Goal: Task Accomplishment & Management: Use online tool/utility

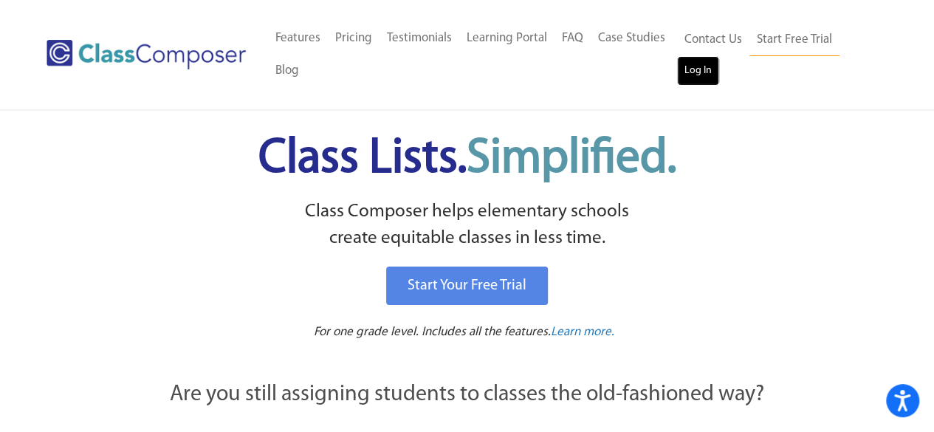
click at [702, 64] on link "Log In" at bounding box center [698, 71] width 42 height 30
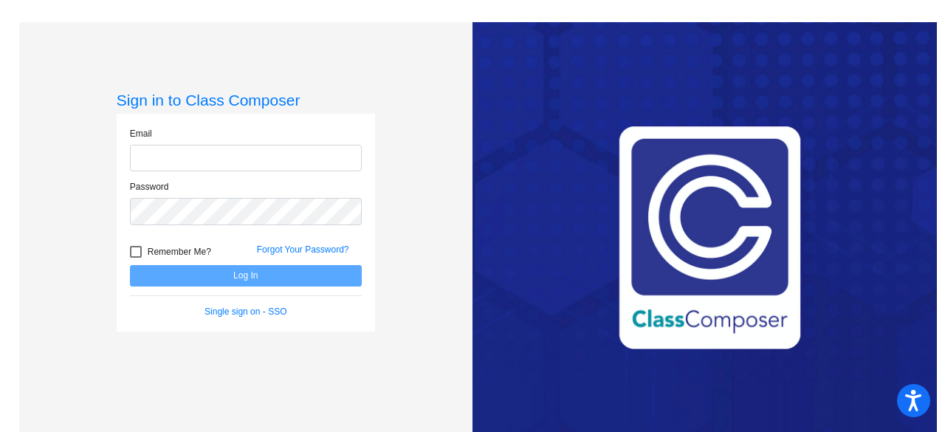
type input "[EMAIL_ADDRESS][DOMAIN_NAME]"
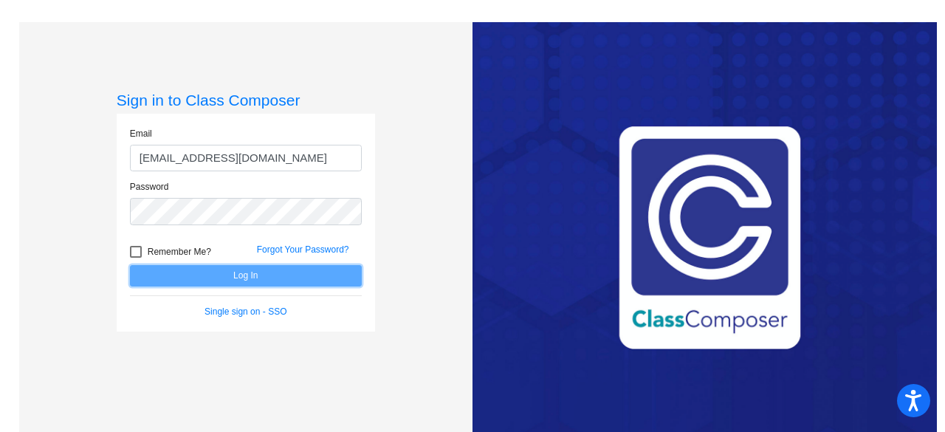
click at [264, 274] on button "Log In" at bounding box center [246, 275] width 232 height 21
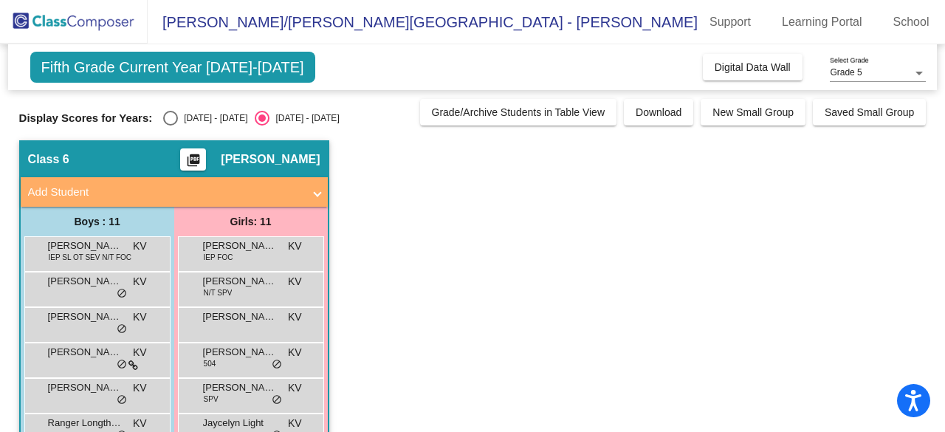
click at [169, 121] on div "Select an option" at bounding box center [170, 118] width 15 height 15
click at [170, 126] on input "[DATE] - [DATE]" at bounding box center [170, 126] width 1 height 1
radio input "true"
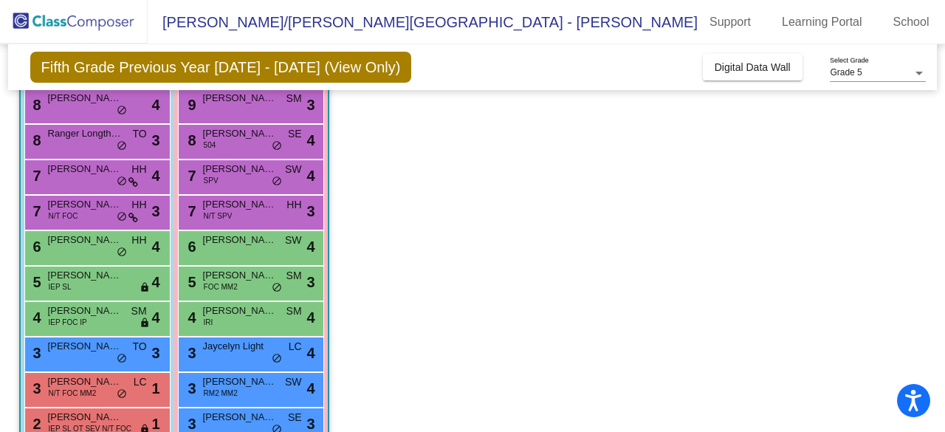
scroll to position [217, 0]
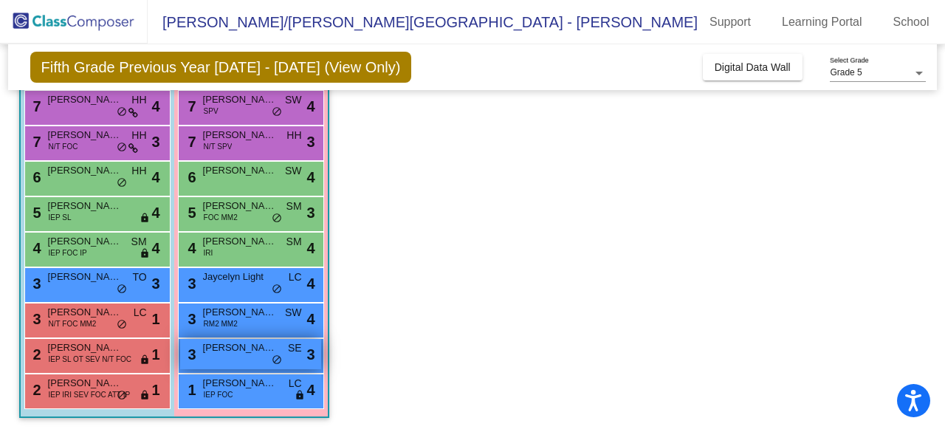
click at [211, 357] on div "3 [PERSON_NAME] SE lock do_not_disturb_alt 3" at bounding box center [250, 354] width 141 height 30
